Goal: Information Seeking & Learning: Learn about a topic

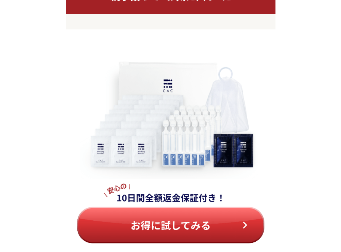
scroll to position [6767, 0]
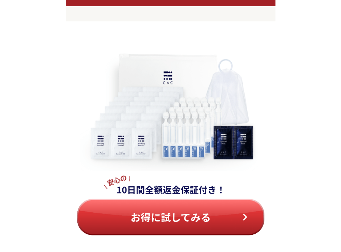
drag, startPoint x: 341, startPoint y: 185, endPoint x: 341, endPoint y: 190, distance: 5.4
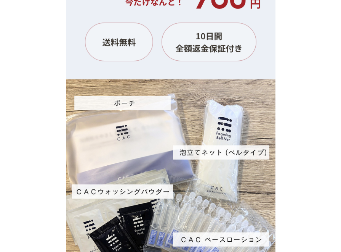
scroll to position [7125, 0]
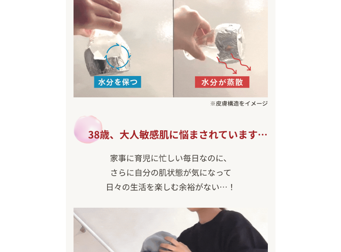
scroll to position [0, 0]
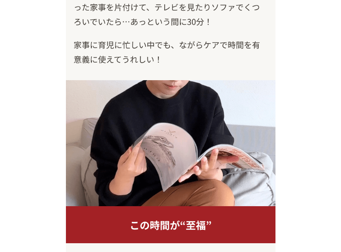
scroll to position [5510, 0]
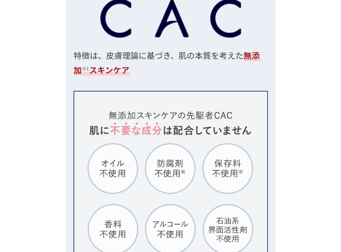
drag, startPoint x: 316, startPoint y: 26, endPoint x: 320, endPoint y: -5, distance: 30.4
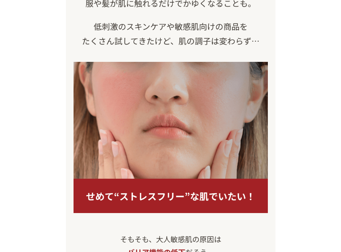
scroll to position [0, 0]
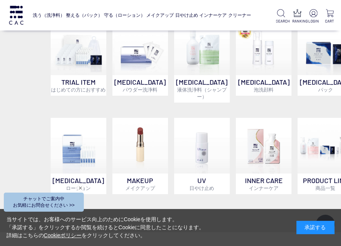
scroll to position [388, 0]
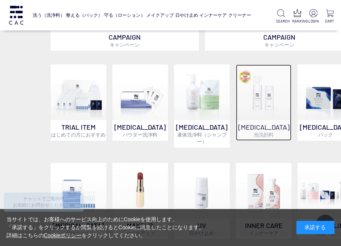
click at [263, 96] on img at bounding box center [264, 92] width 56 height 56
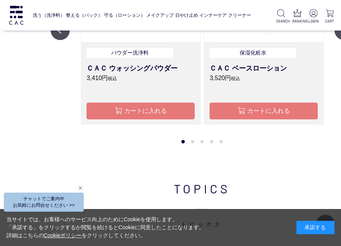
scroll to position [1004, 0]
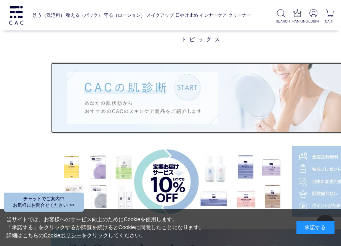
click at [179, 80] on img at bounding box center [202, 98] width 302 height 71
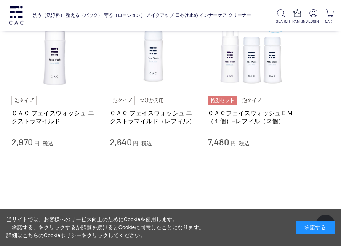
scroll to position [86, 0]
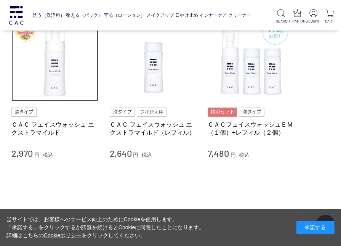
click at [54, 78] on img at bounding box center [54, 58] width 87 height 87
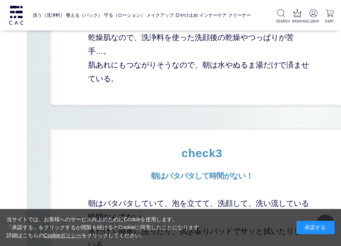
scroll to position [1786, 0]
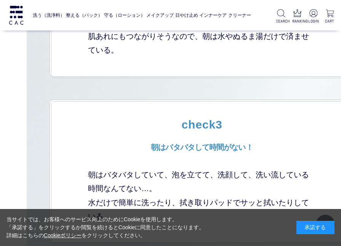
drag, startPoint x: 337, startPoint y: 61, endPoint x: 338, endPoint y: 54, distance: 7.3
click at [338, 55] on div "check2 乾燥しやすく 洗顔後につっぱりやすい… 乾燥肌なので、洗浄料を使った洗顔後の乾燥やつっぱりが苦手…。 肌あれにもつながりそうなので、朝は水やぬる…" at bounding box center [202, 4] width 305 height 143
click at [338, 54] on div "check2 乾燥しやすく 洗顔後につっぱりやすい… 乾燥肌なので、洗浄料を使った洗顔後の乾燥やつっぱりが苦手…。 肌あれにもつながりそうなので、朝は水やぬる…" at bounding box center [202, 4] width 305 height 143
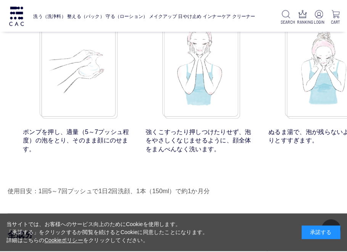
scroll to position [6039, 4]
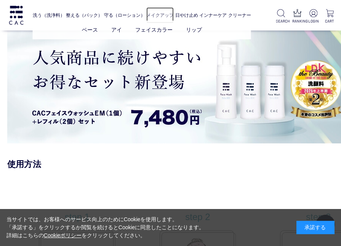
click at [166, 15] on link "メイクアップ" at bounding box center [159, 15] width 27 height 16
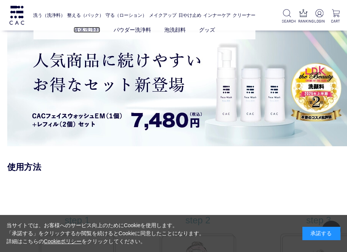
click at [86, 31] on link "液体洗浄料" at bounding box center [87, 30] width 27 height 6
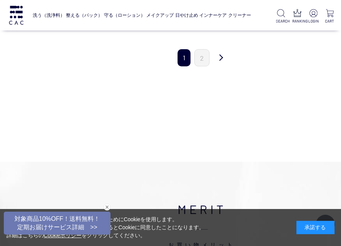
scroll to position [833, 0]
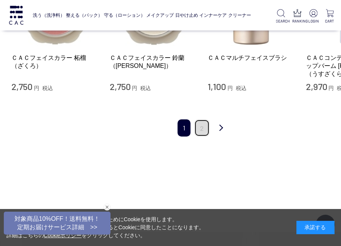
click at [202, 121] on link "2" at bounding box center [202, 127] width 15 height 17
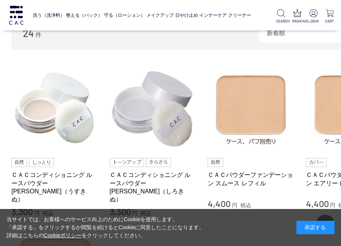
scroll to position [141, 0]
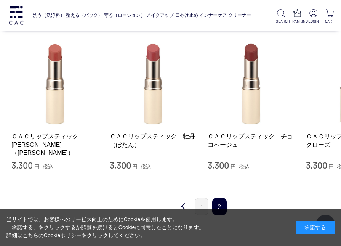
scroll to position [158, 0]
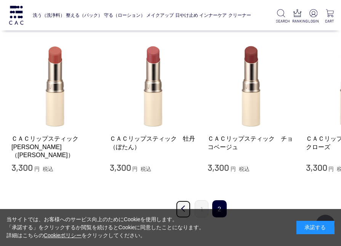
click at [186, 207] on link "前" at bounding box center [183, 209] width 15 height 18
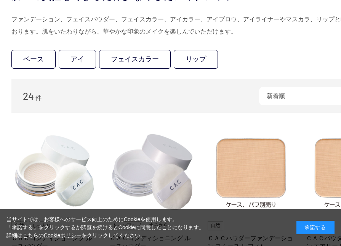
scroll to position [47, 0]
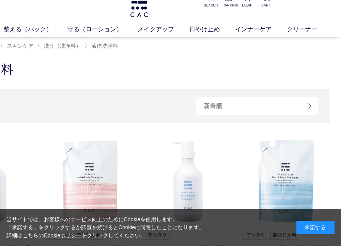
scroll to position [81, 63]
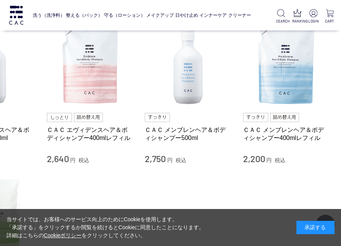
click at [331, 45] on div "買い物かご 買い物かご内の商品 買い物かごは空です... カテゴリから探す 商品一覧 スキンケア 洗う（洗浄料） 液体洗浄料 パウダー洗浄料 泡洗顔料 [GE…" at bounding box center [139, 167] width 404 height 446
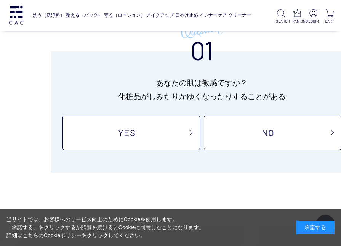
scroll to position [76, 0]
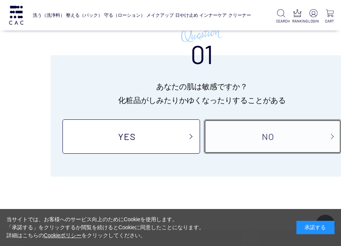
click at [270, 138] on link "NO" at bounding box center [273, 136] width 138 height 34
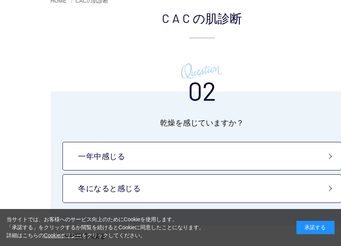
scroll to position [70, 0]
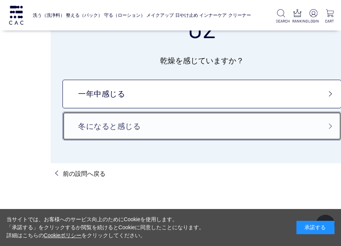
click at [330, 122] on link "冬になると感じる" at bounding box center [202, 126] width 279 height 29
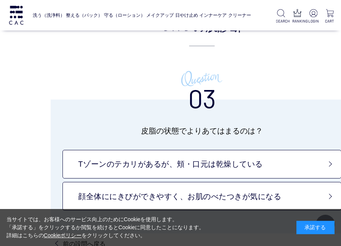
scroll to position [74, 0]
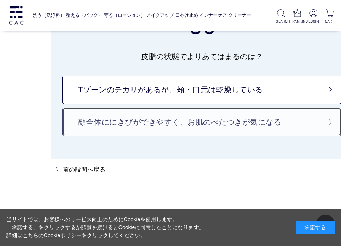
click at [330, 121] on link "顔全体ににきびができやすく、お肌のべたつきが気になる" at bounding box center [202, 122] width 279 height 29
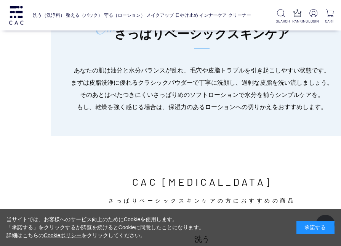
scroll to position [138, 0]
